Goal: Use online tool/utility

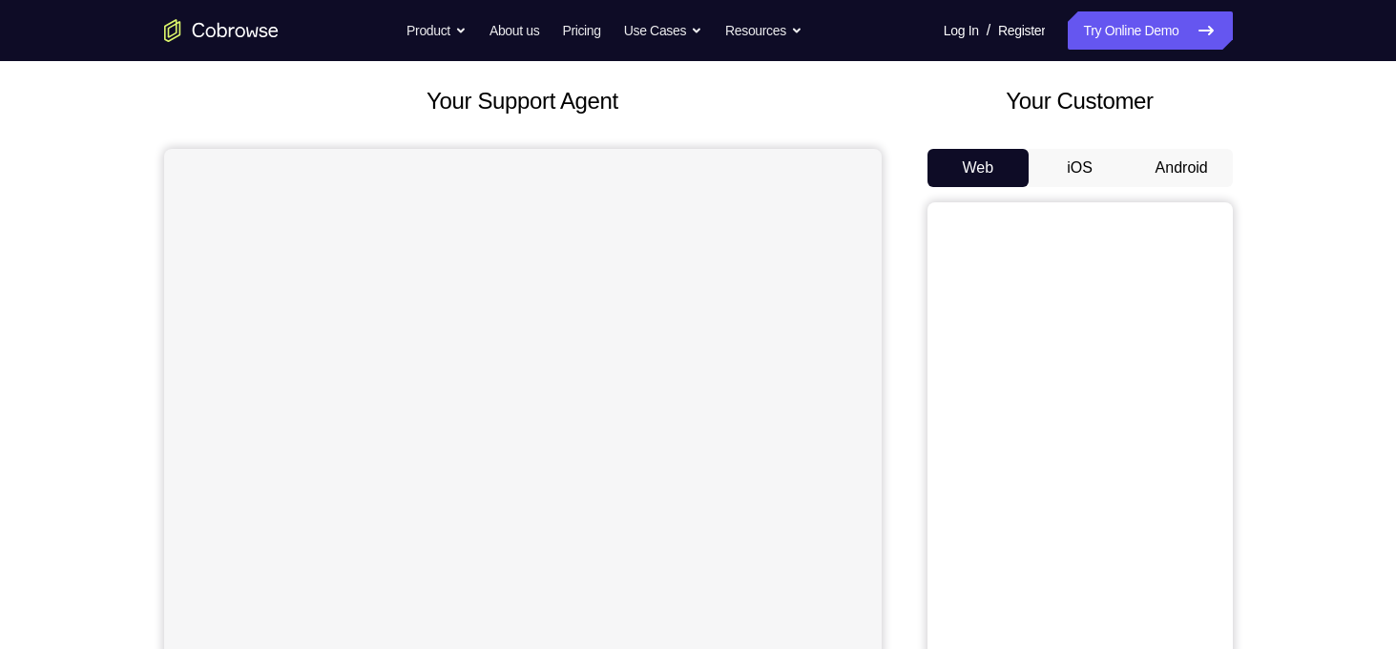
click at [1164, 159] on button "Android" at bounding box center [1182, 168] width 102 height 38
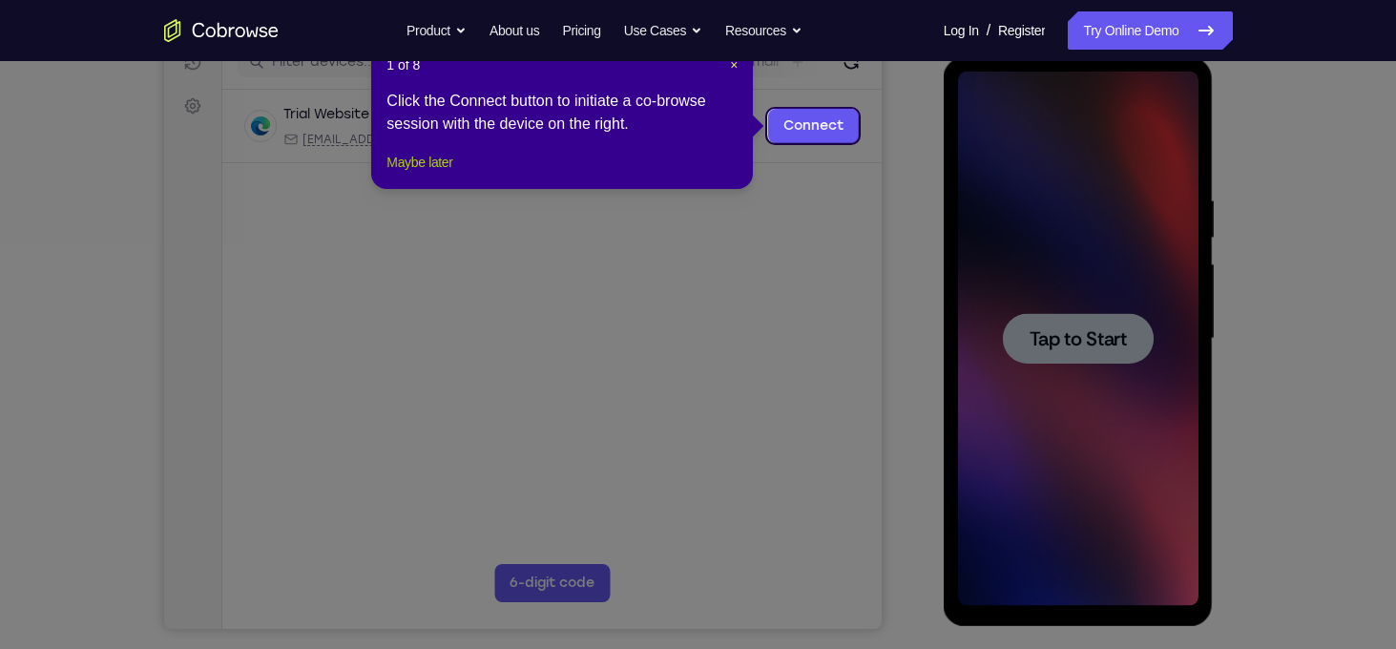
click at [441, 174] on button "Maybe later" at bounding box center [420, 162] width 66 height 23
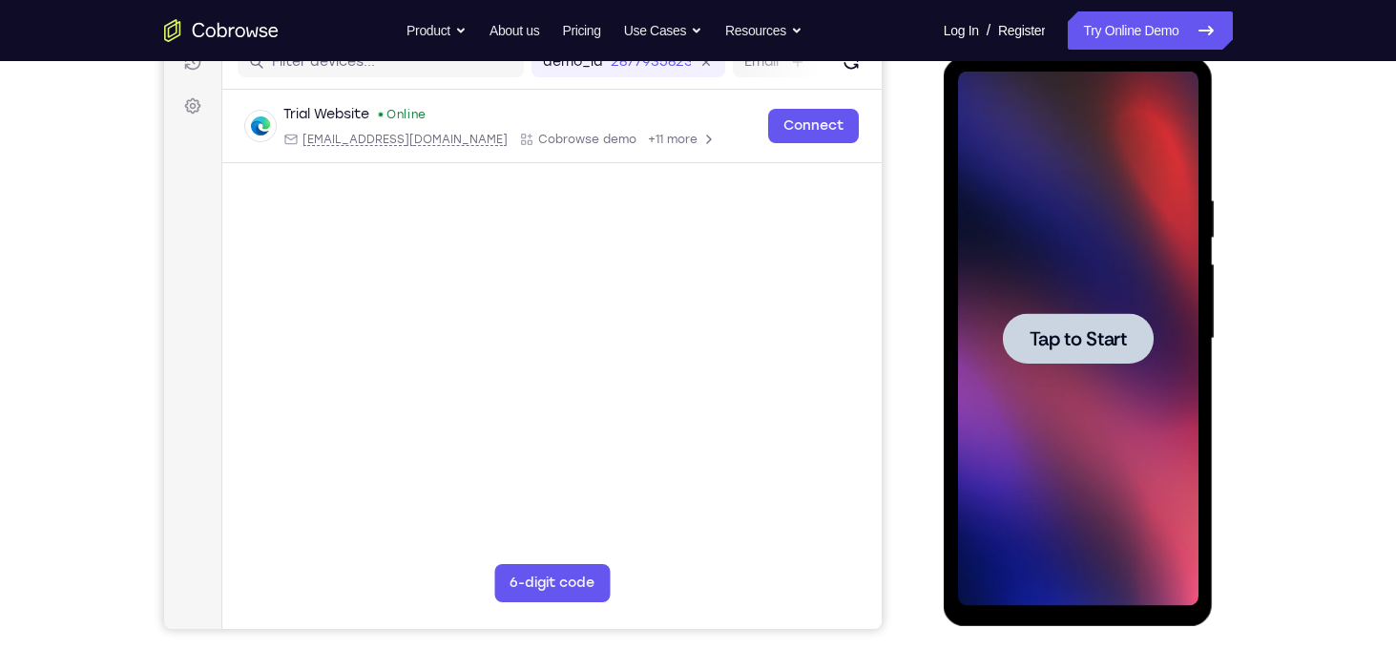
click at [1032, 318] on div at bounding box center [1078, 338] width 151 height 51
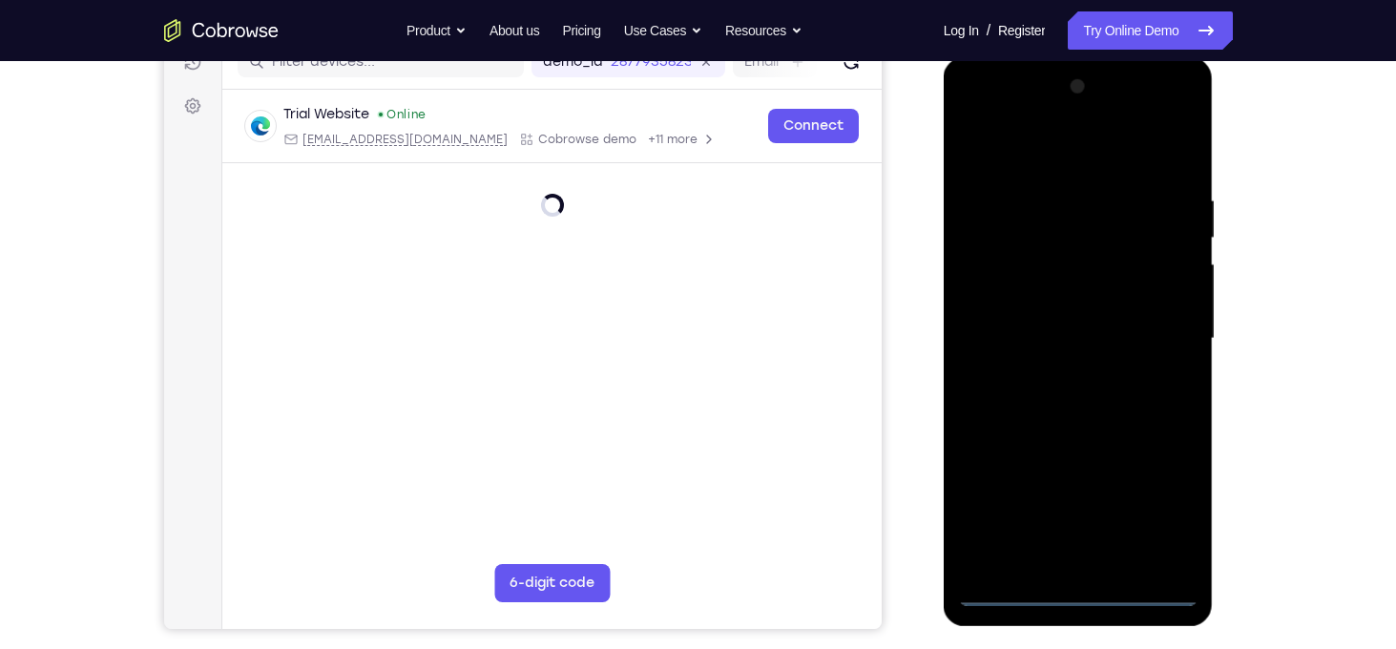
click at [1074, 591] on div at bounding box center [1078, 339] width 241 height 534
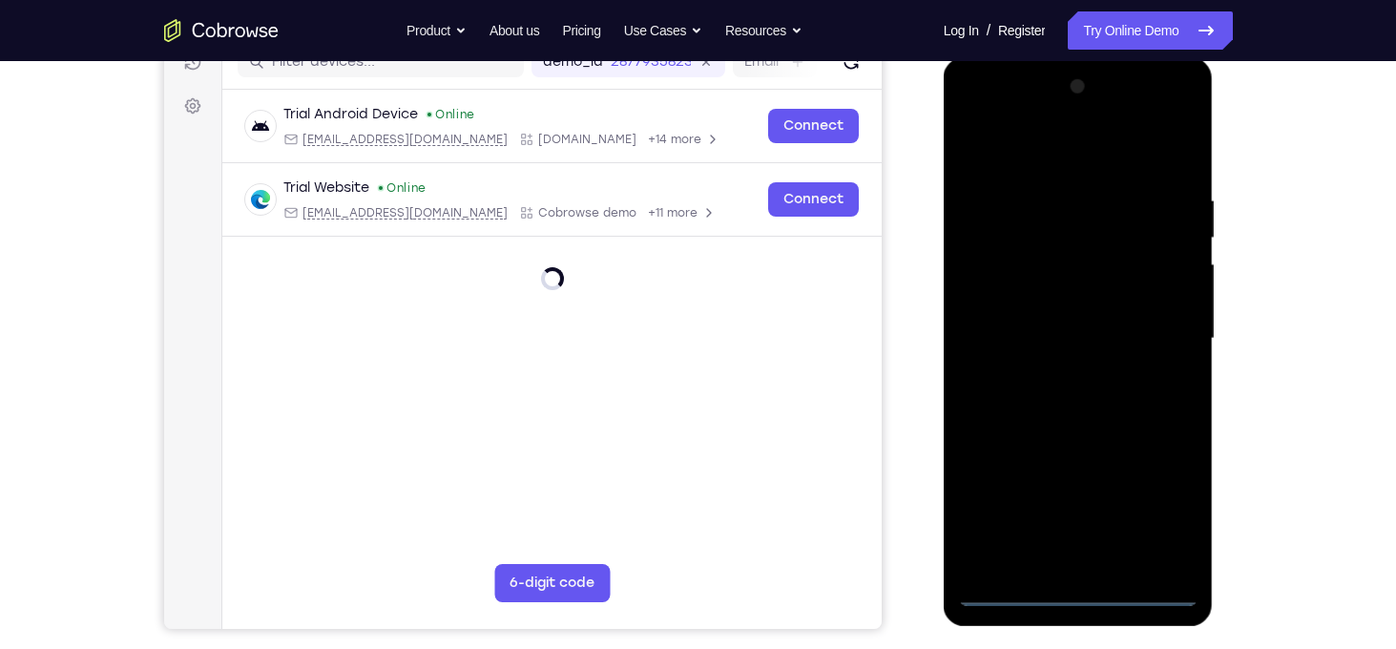
click at [1150, 518] on div at bounding box center [1078, 339] width 241 height 534
click at [971, 122] on div at bounding box center [1078, 339] width 241 height 534
click at [1165, 332] on div at bounding box center [1078, 339] width 241 height 534
click at [1058, 371] on div at bounding box center [1078, 339] width 241 height 534
click at [1067, 334] on div at bounding box center [1078, 339] width 241 height 534
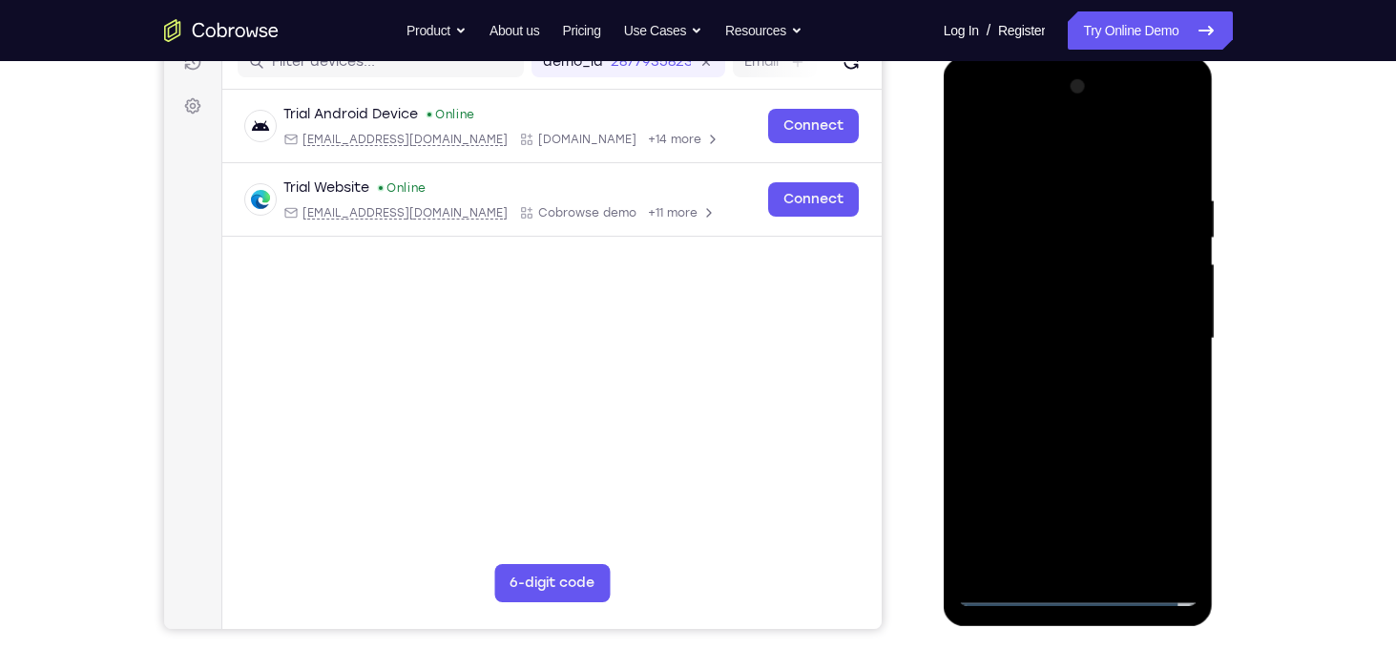
click at [1055, 303] on div at bounding box center [1078, 339] width 241 height 534
click at [1062, 342] on div at bounding box center [1078, 339] width 241 height 534
